Goal: Navigation & Orientation: Find specific page/section

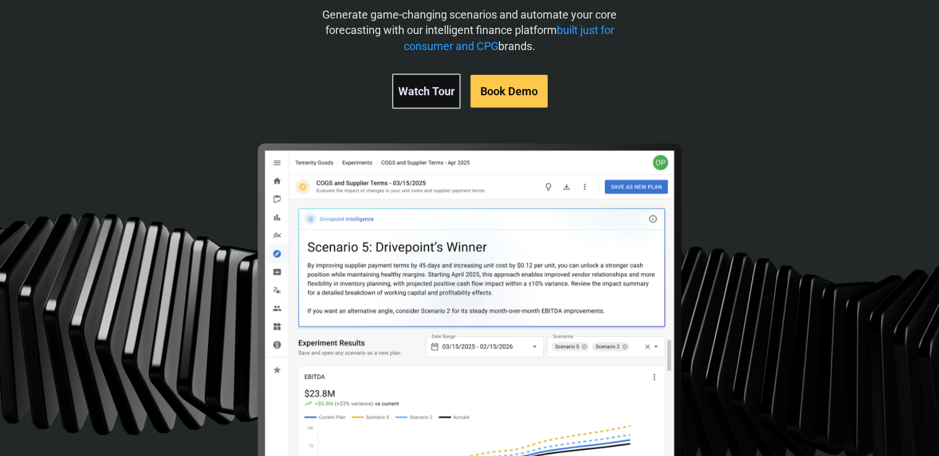
scroll to position [123, 0]
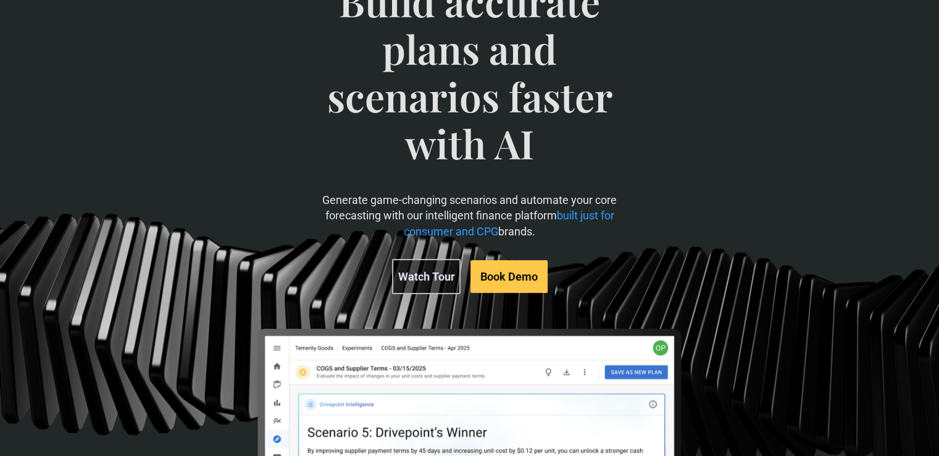
click at [437, 283] on link "Watch Tour" at bounding box center [426, 276] width 69 height 35
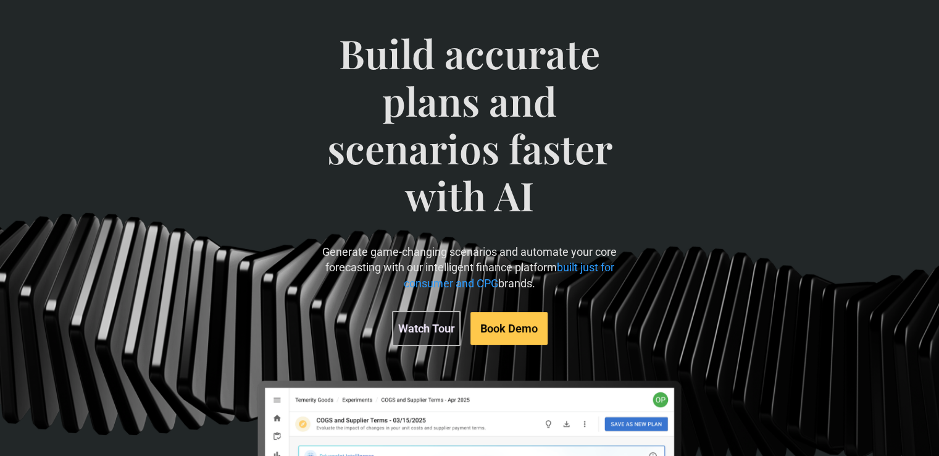
scroll to position [0, 0]
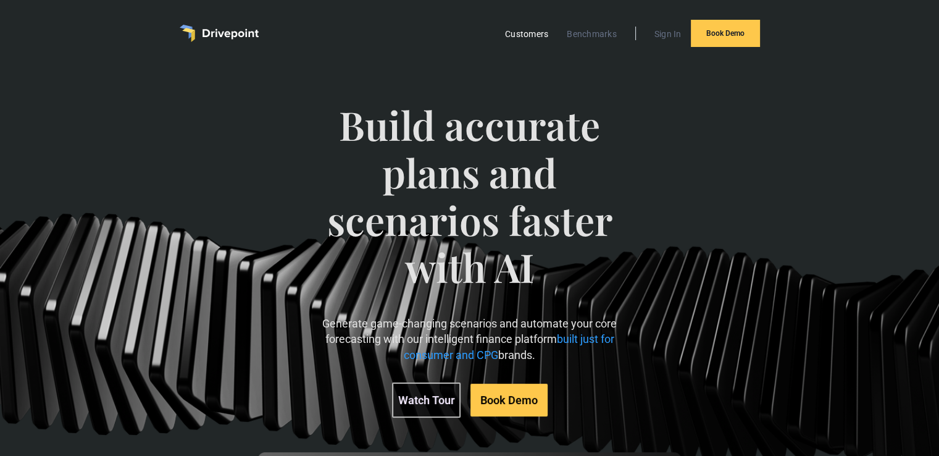
click at [528, 36] on link "Customers" at bounding box center [527, 34] width 56 height 16
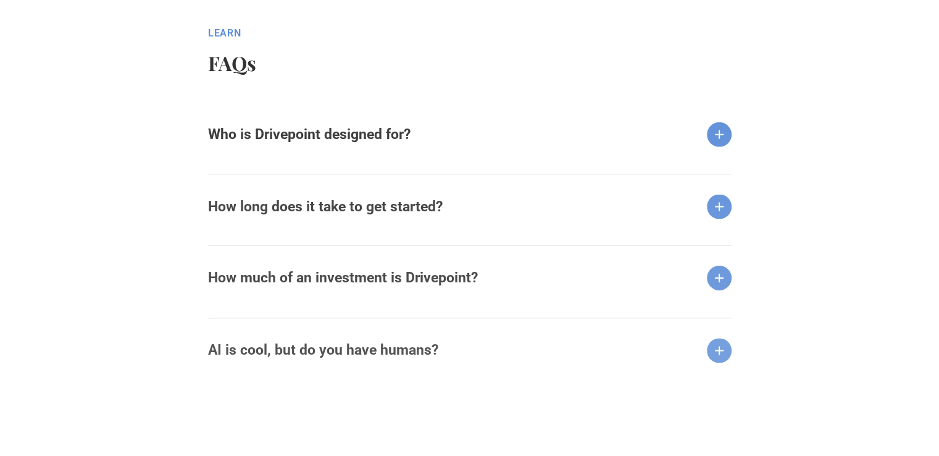
scroll to position [1605, 0]
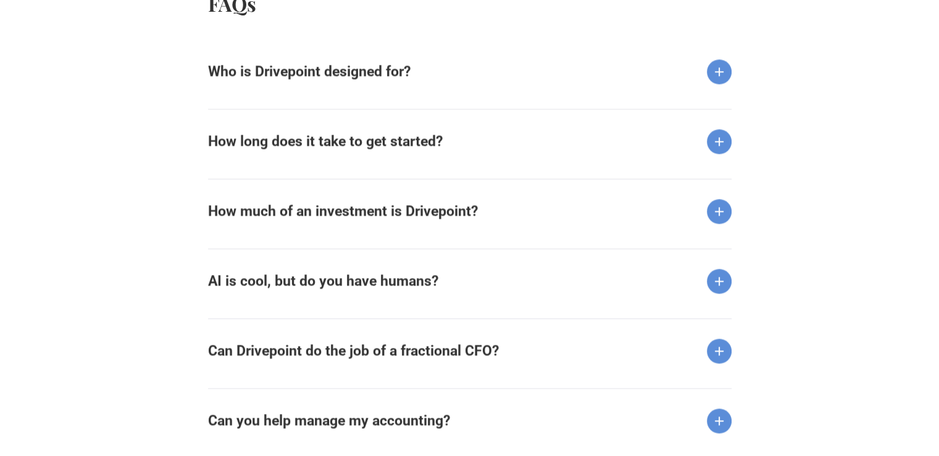
click at [717, 77] on img at bounding box center [719, 71] width 25 height 25
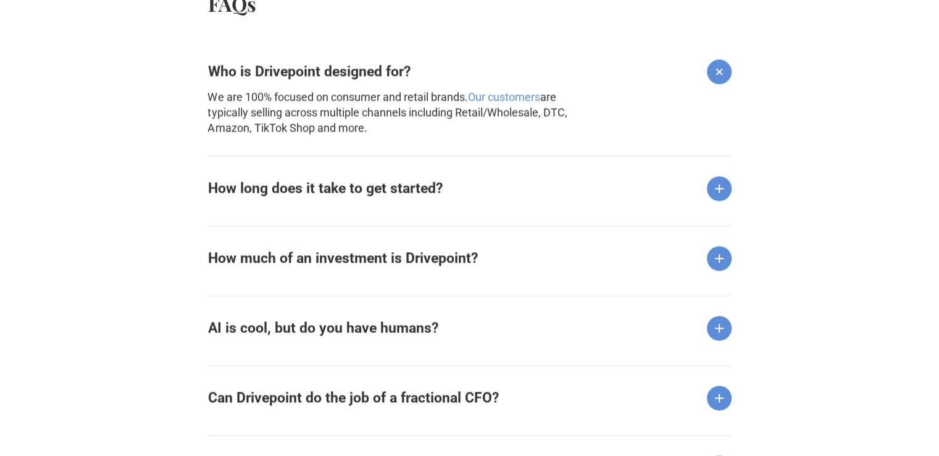
click at [714, 194] on img at bounding box center [719, 188] width 25 height 25
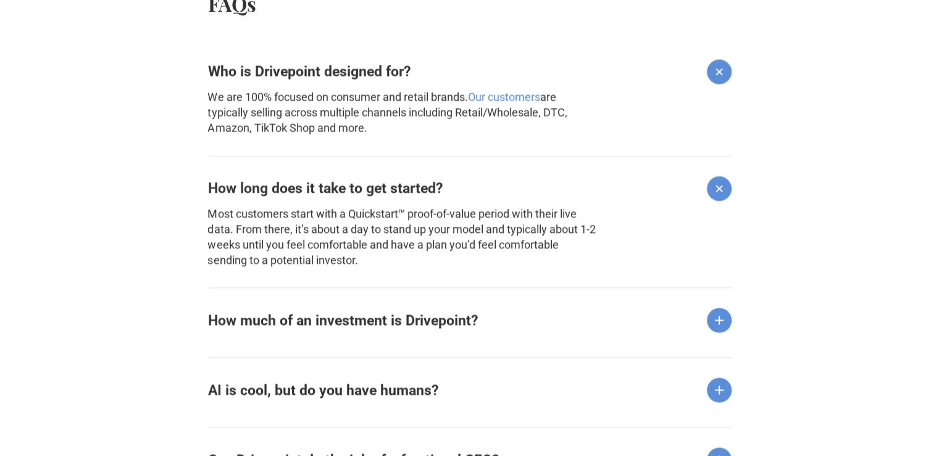
click at [725, 192] on img at bounding box center [718, 187] width 35 height 35
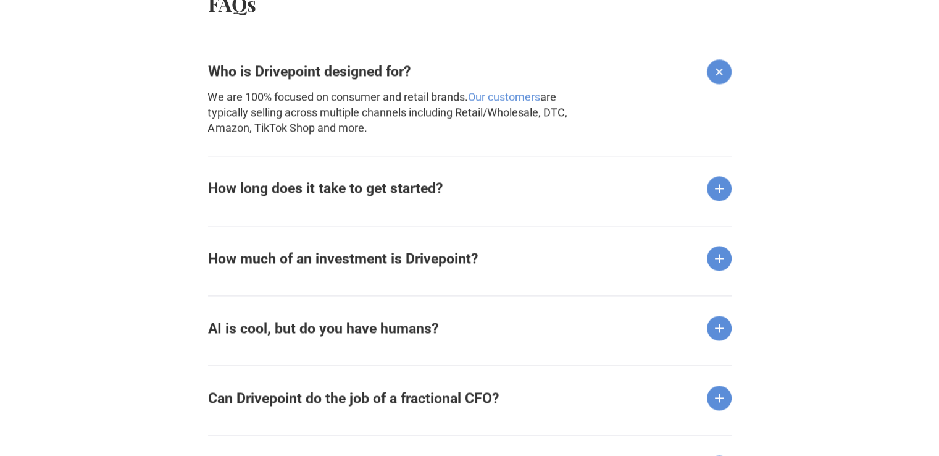
click at [721, 256] on img at bounding box center [719, 258] width 25 height 25
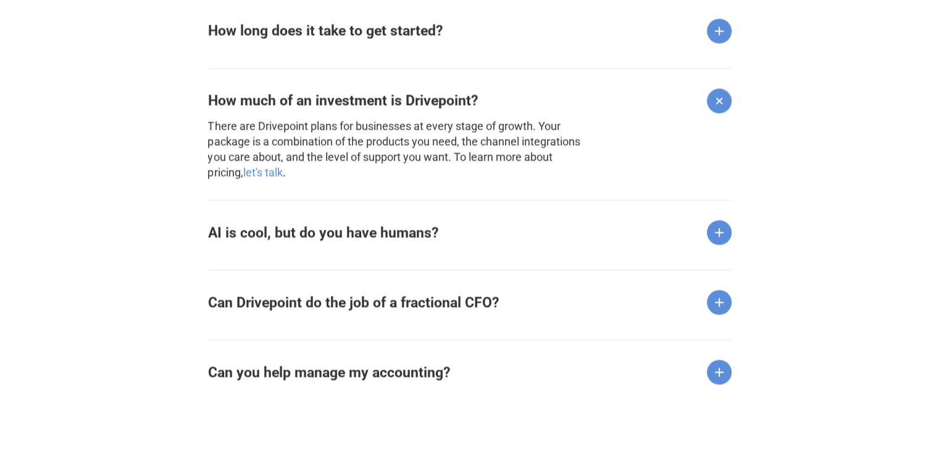
scroll to position [1852, 0]
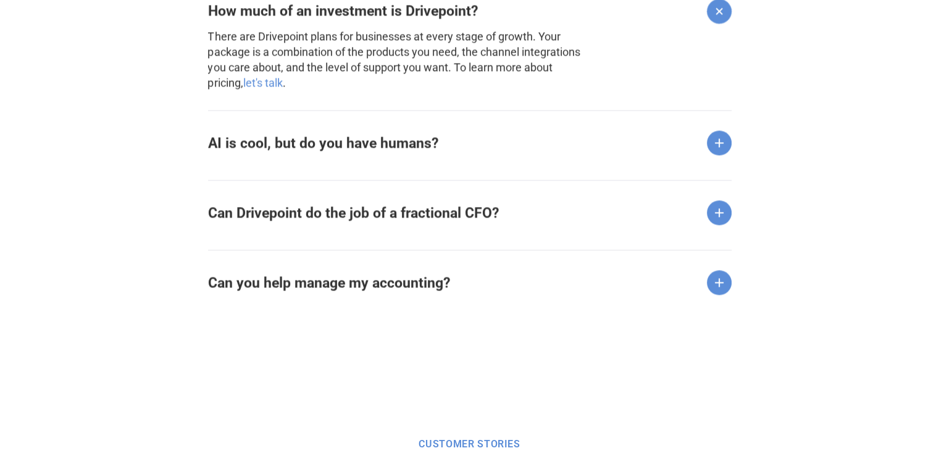
click at [717, 144] on img at bounding box center [719, 142] width 25 height 25
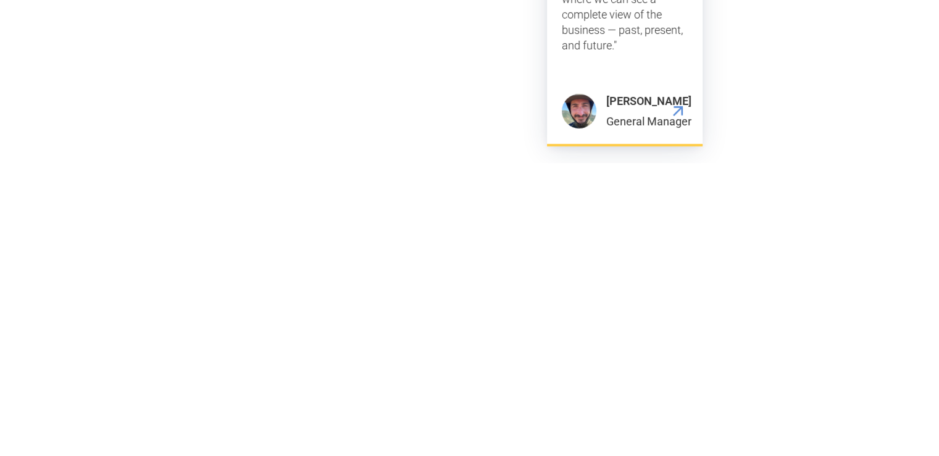
scroll to position [4074, 0]
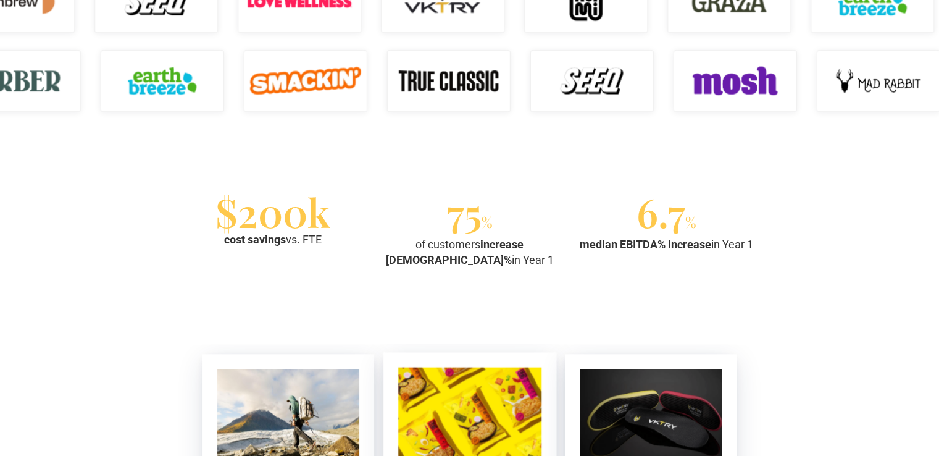
scroll to position [1046, 0]
